Goal: Task Accomplishment & Management: Manage account settings

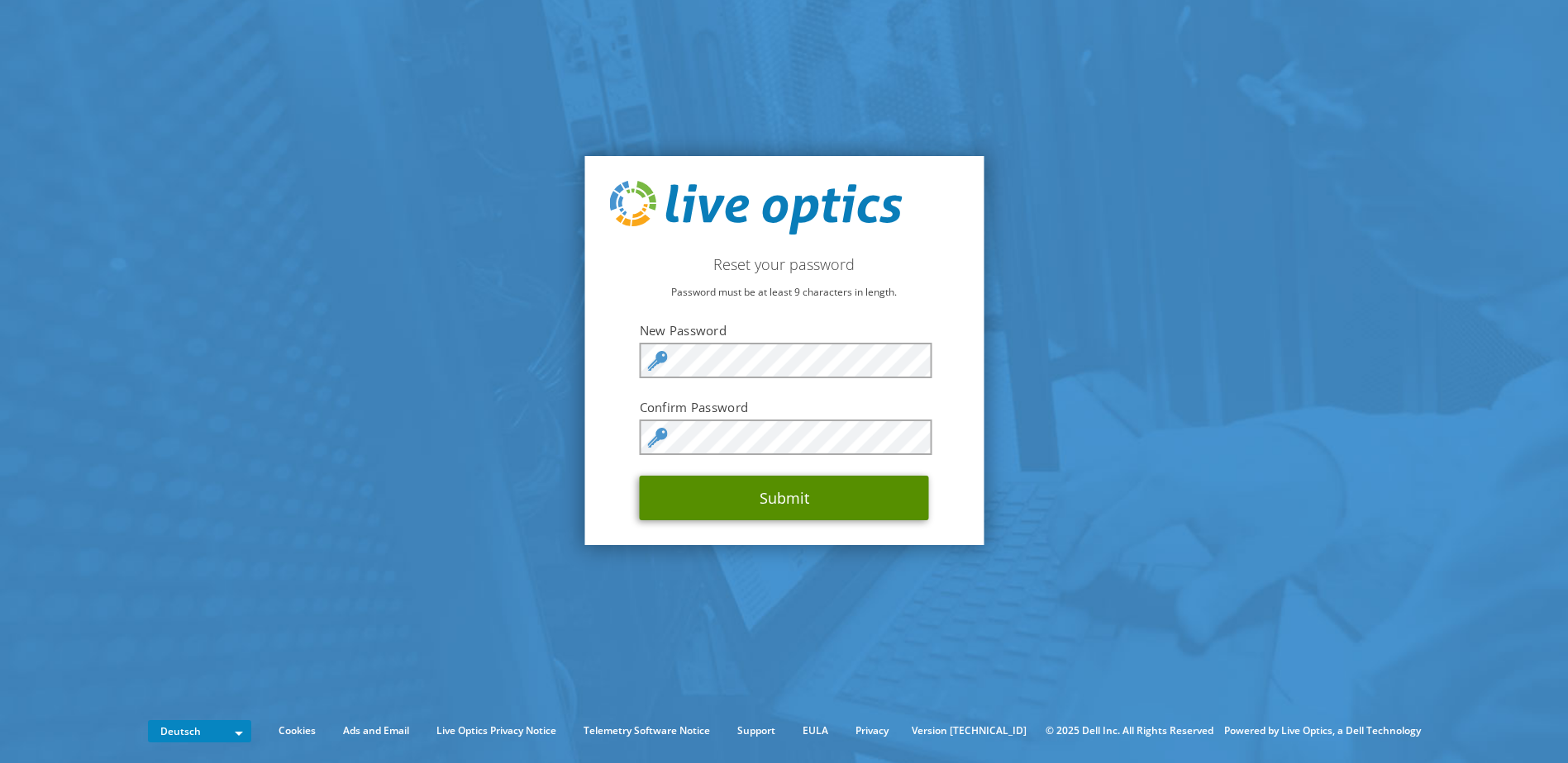
click at [701, 497] on button "Submit" at bounding box center [784, 498] width 289 height 45
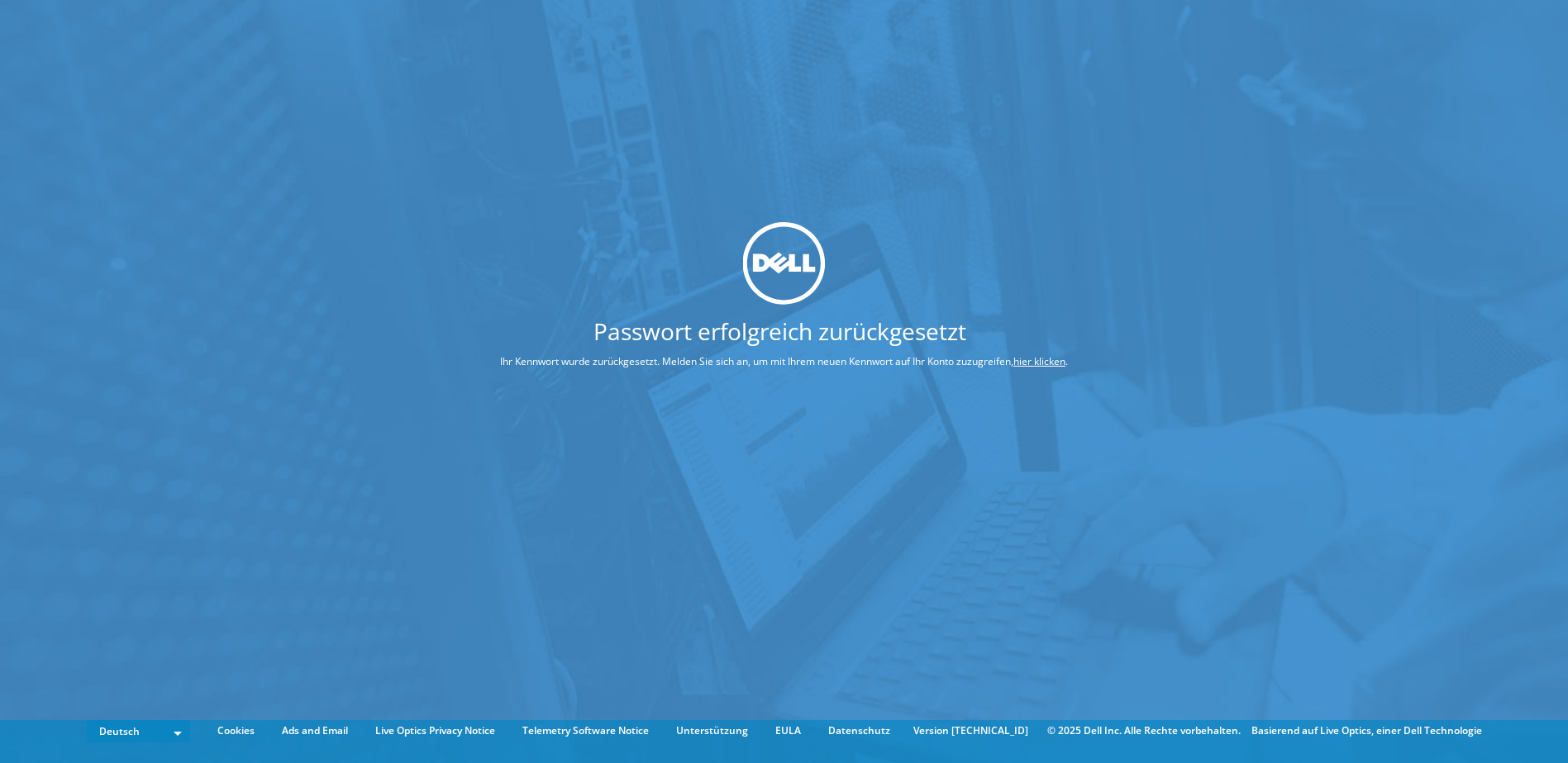
click at [1050, 362] on link "hier klicken" at bounding box center [1040, 361] width 52 height 14
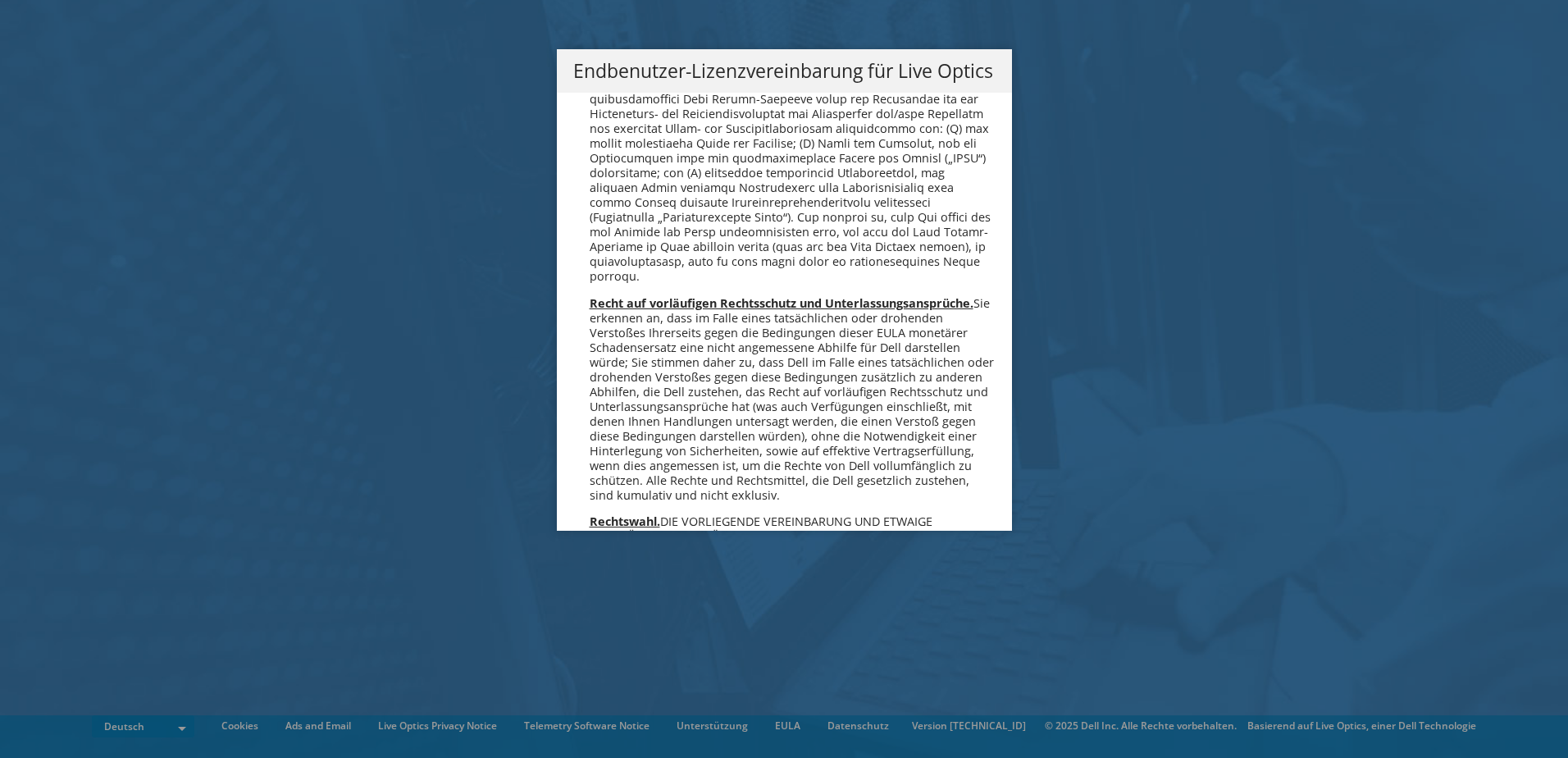
scroll to position [5686, 0]
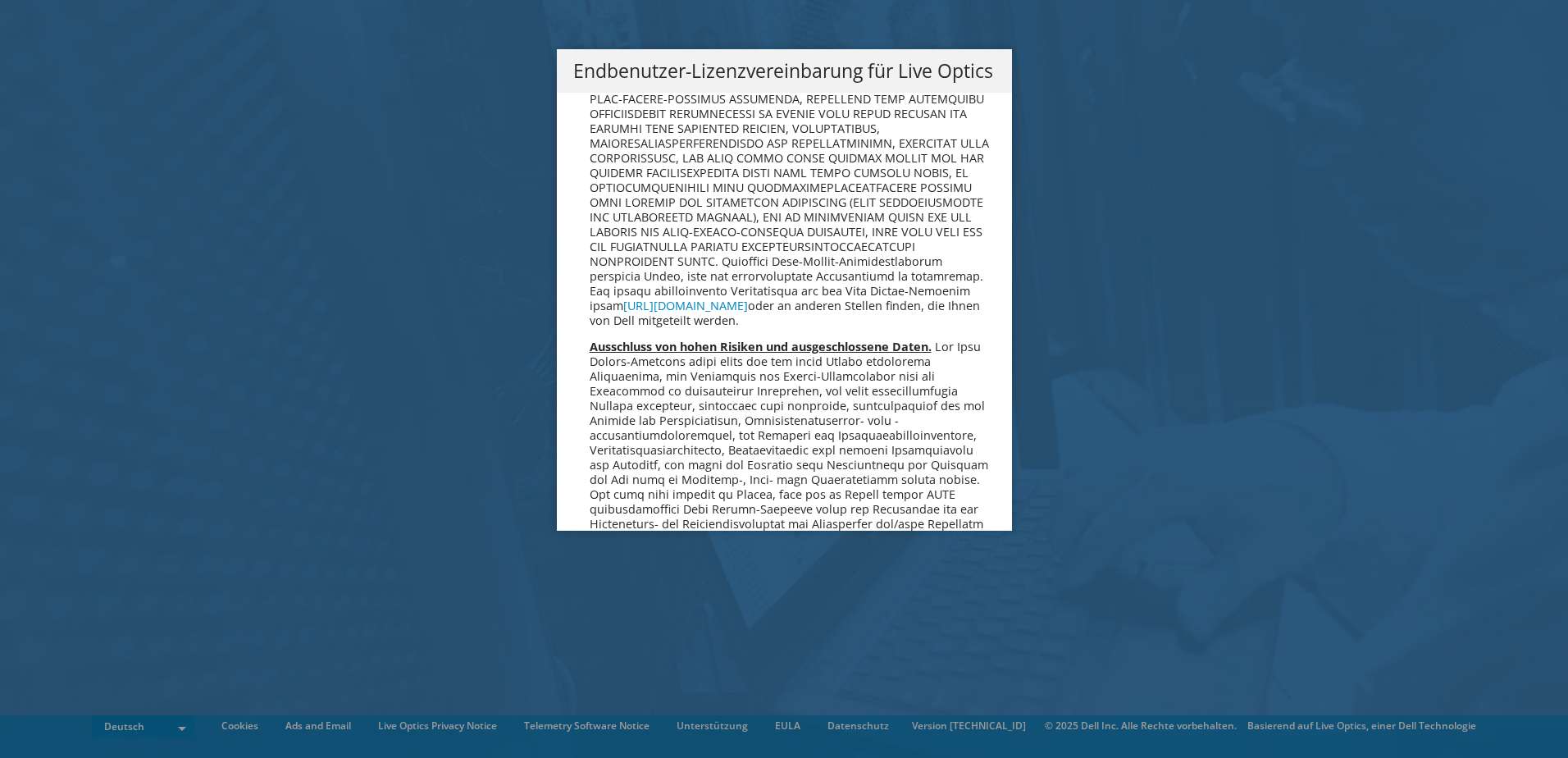
click at [956, 328] on li "Open-Source-Software und Software von Drittanbietern. [URL][DOMAIN_NAME] oder a…" at bounding box center [792, 129] width 406 height 399
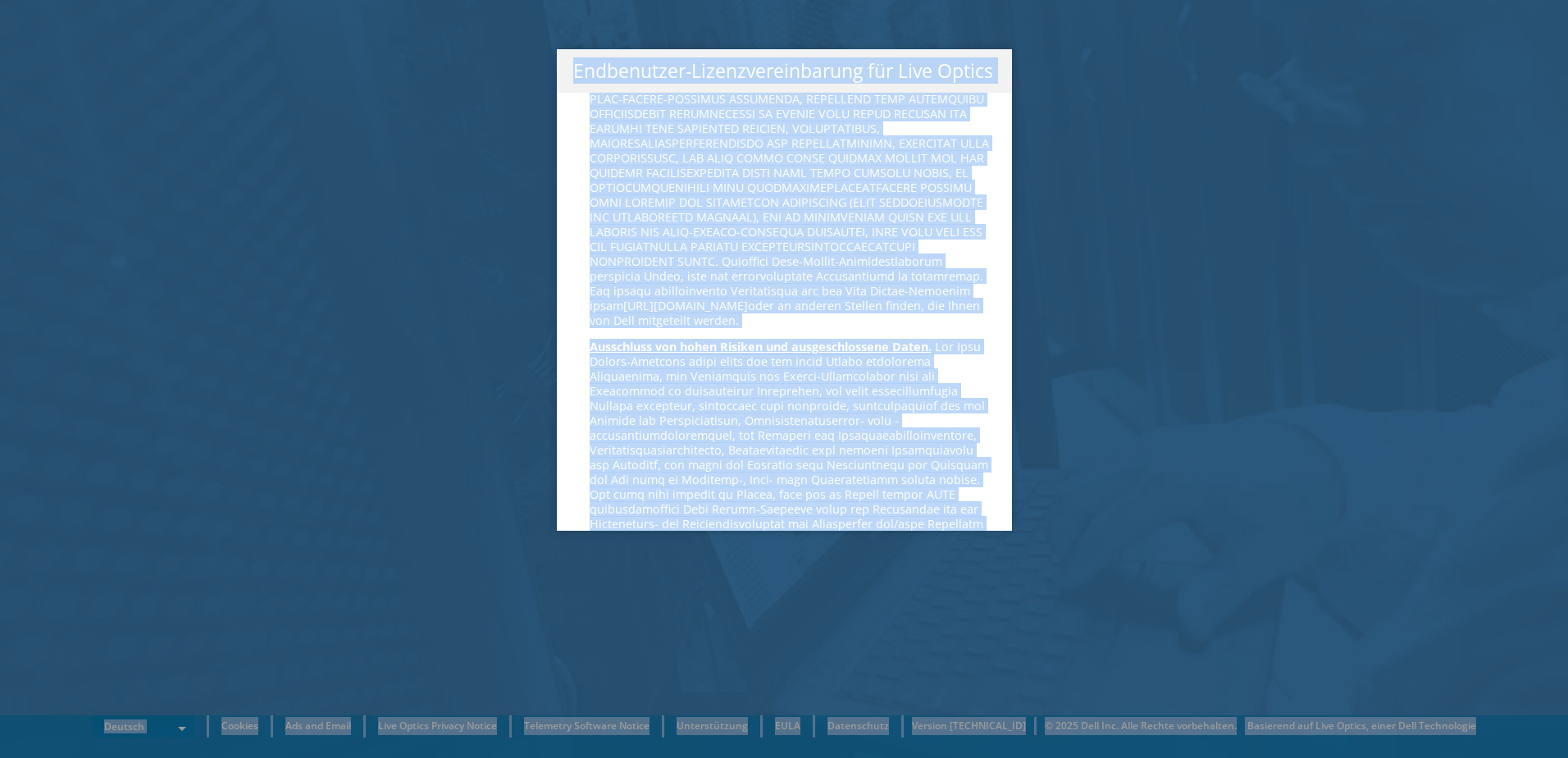
copy body "Loremip Dolorsi Ametcon Adipisci Elitsedd Eiusmo Temporinc Utlabor etd ma ali E…"
click at [952, 471] on span at bounding box center [790, 517] width 401 height 356
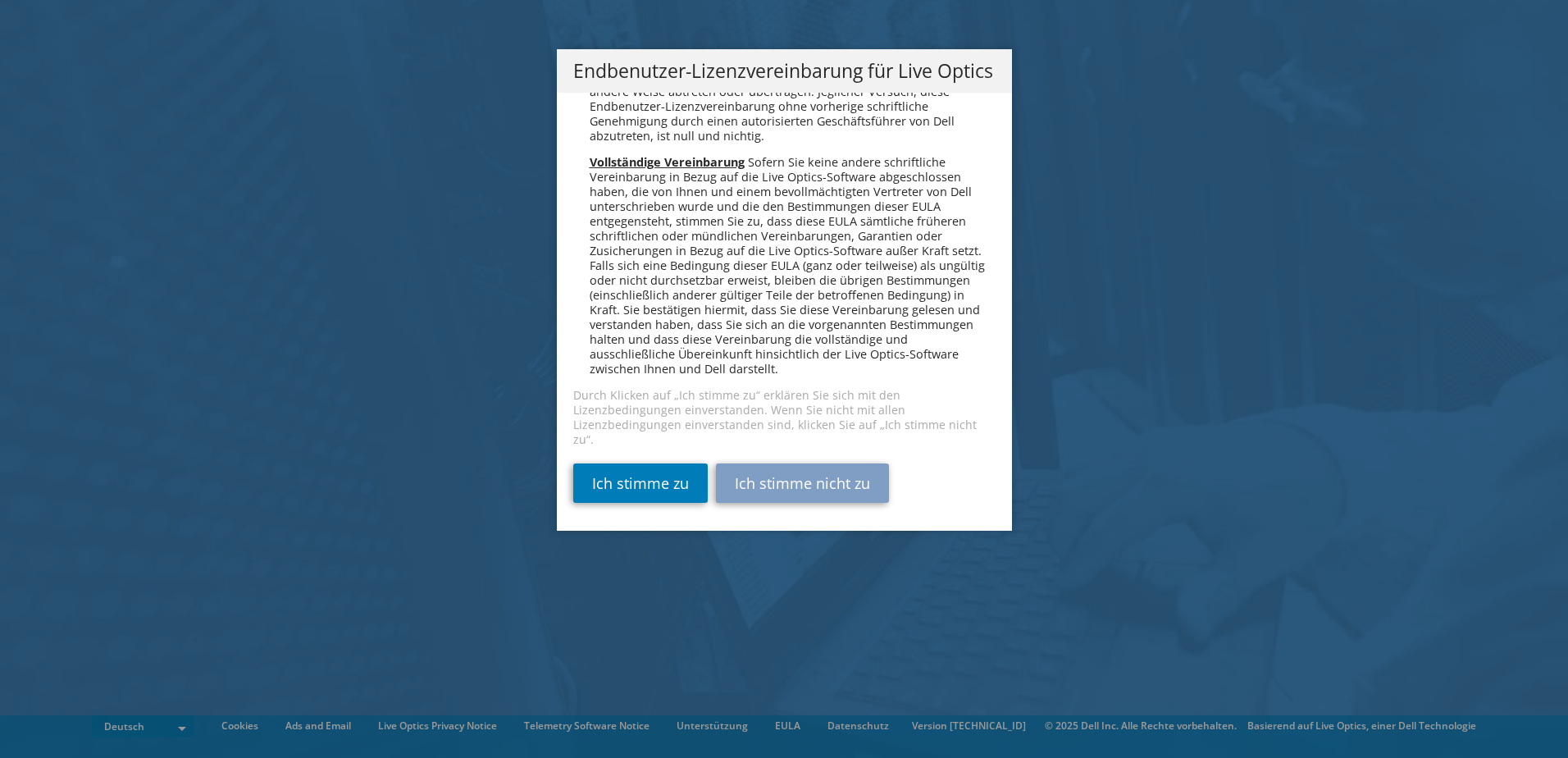
scroll to position [8066, 0]
click at [928, 482] on div "Ich stimme zu Ich stimme nicht zu" at bounding box center [784, 483] width 422 height 39
click at [639, 480] on link "Ich stimme zu" at bounding box center [640, 483] width 134 height 39
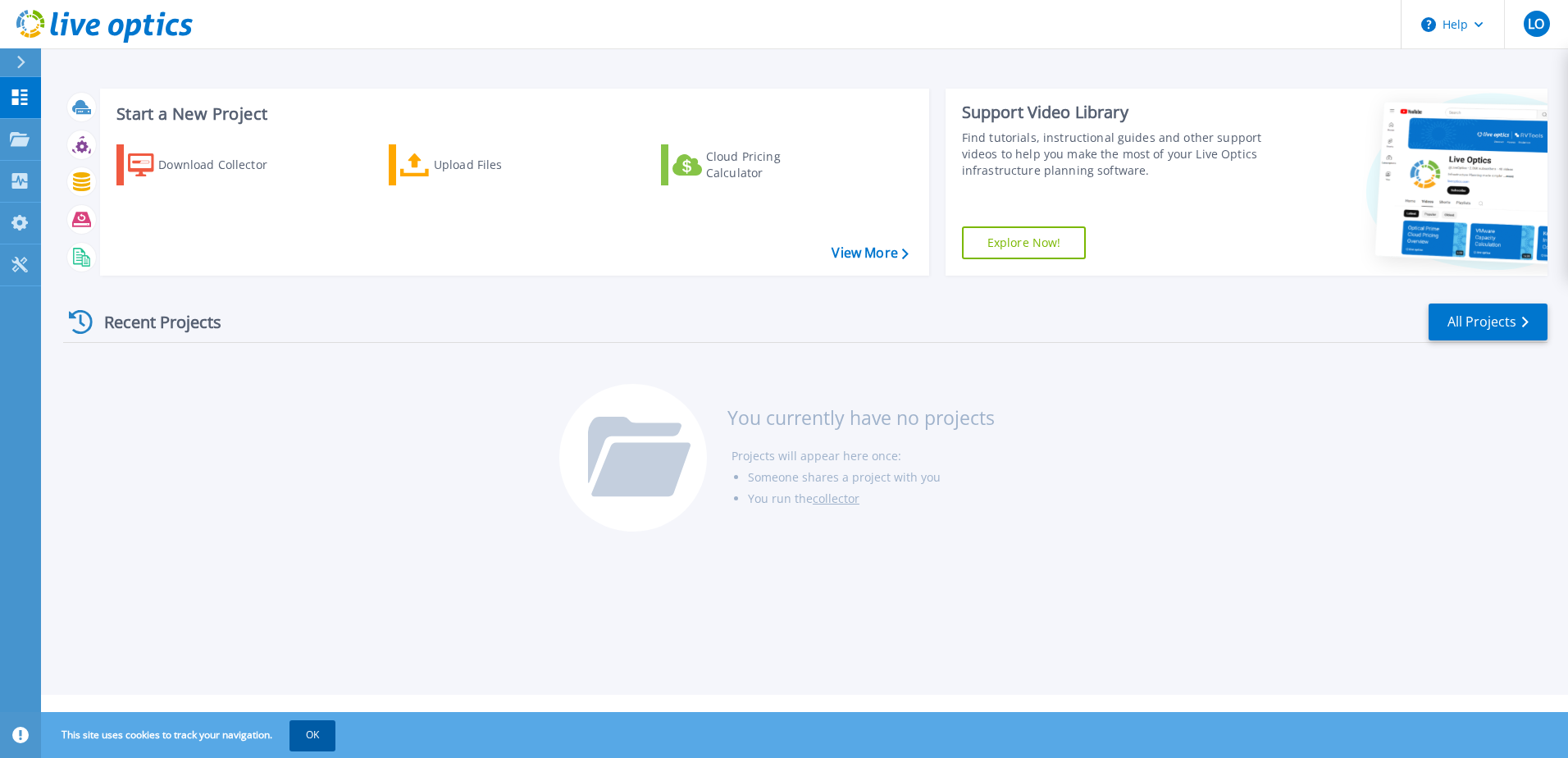
click at [311, 737] on button "OK" at bounding box center [312, 735] width 46 height 29
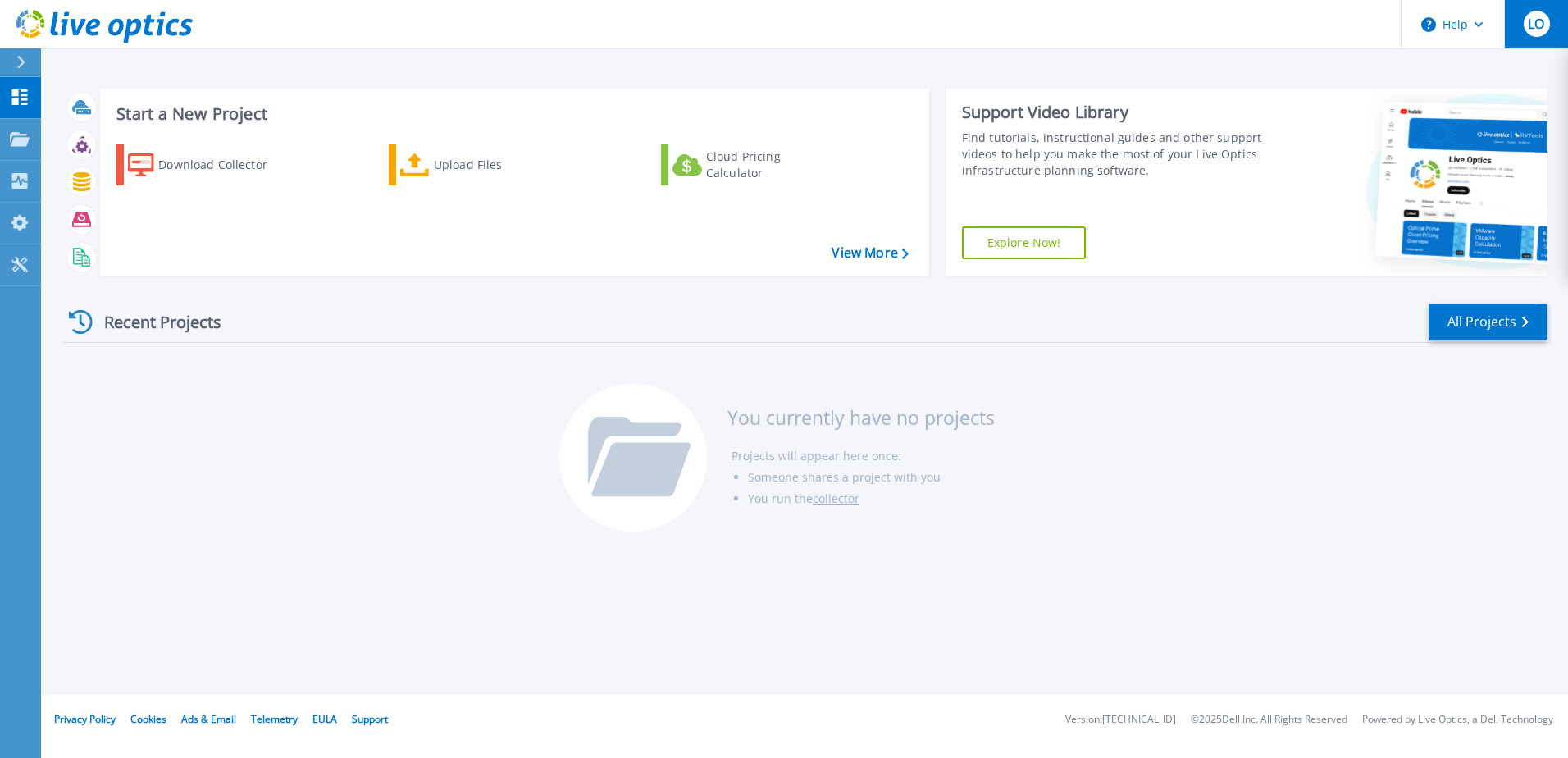
click at [1531, 30] on span "LO" at bounding box center [1535, 23] width 16 height 13
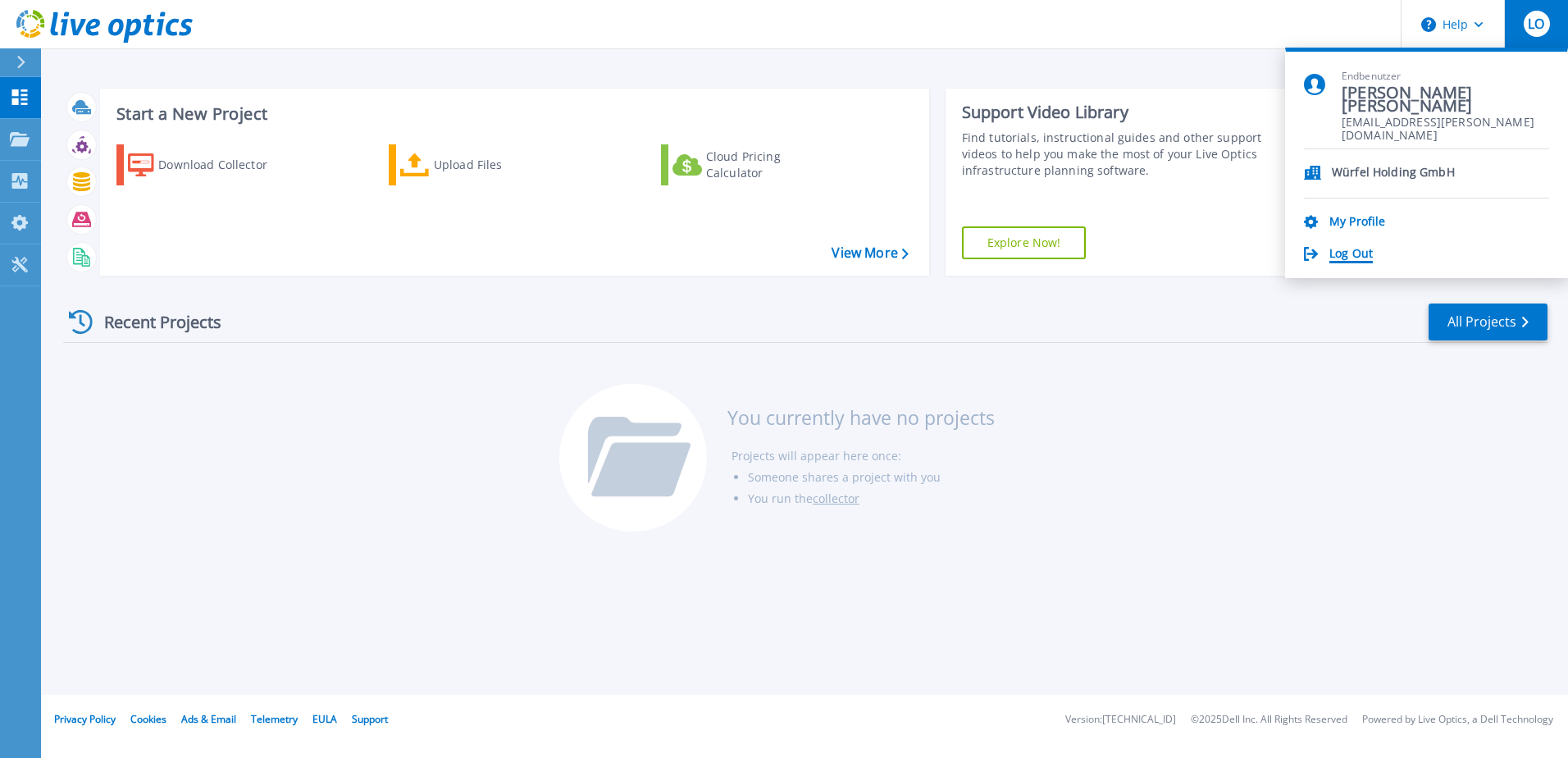
click at [1344, 254] on link "Log Out" at bounding box center [1351, 255] width 43 height 16
